Goal: Navigation & Orientation: Find specific page/section

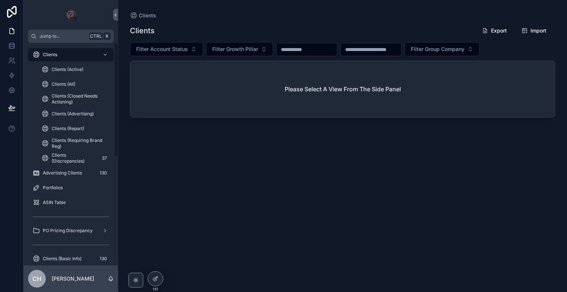
drag, startPoint x: 116, startPoint y: 114, endPoint x: 114, endPoint y: 144, distance: 30.0
click at [116, 128] on div "Clients Clients (Active) Clients (All) Clients (Closed Needs Actioning) Clients…" at bounding box center [71, 154] width 94 height 222
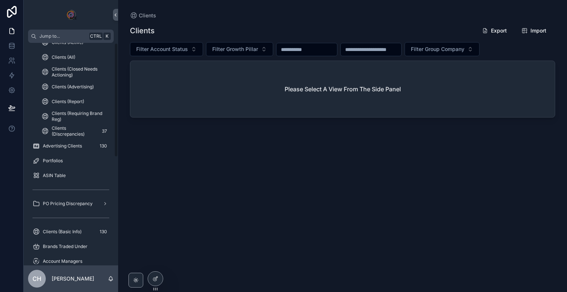
click at [114, 144] on div "Clients Clients (Active) Clients (All) Clients (Closed Needs Actioning) Clients…" at bounding box center [71, 154] width 94 height 222
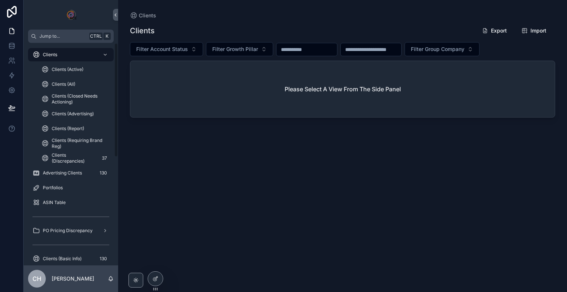
drag, startPoint x: 116, startPoint y: 120, endPoint x: 125, endPoint y: 33, distance: 87.3
click at [125, 33] on div "Jump to... Ctrl K Clients Clients (Active) Clients (All) Clients (Closed Needs …" at bounding box center [295, 146] width 543 height 292
click at [223, 224] on div "Clients Export Import Filter Account Status Filter Growth Pillar Filter Group C…" at bounding box center [342, 150] width 425 height 263
click at [175, 160] on div "Clients Export Import Filter Account Status Filter Growth Pillar Filter Group C…" at bounding box center [342, 150] width 425 height 263
